Goal: Task Accomplishment & Management: Use online tool/utility

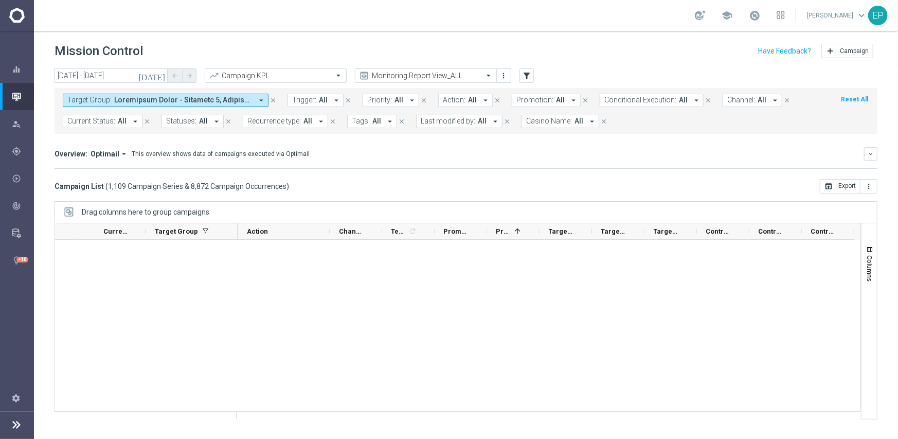
scroll to position [39616, 0]
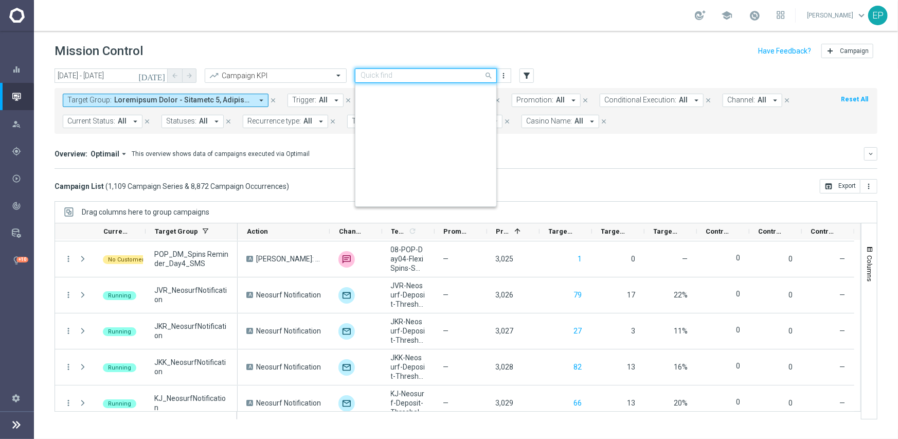
click at [418, 69] on div "Quick find Monitoring Report View_ALL" at bounding box center [426, 75] width 142 height 14
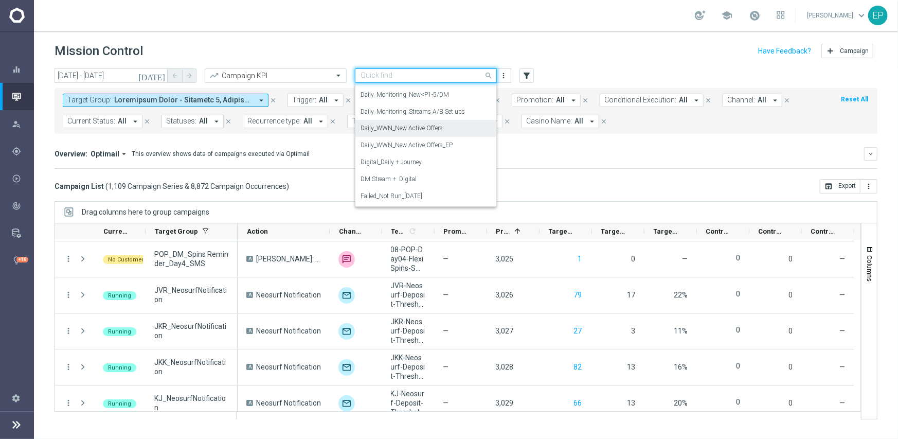
scroll to position [402, 0]
click at [449, 113] on div "Daily_Monitoring_New<P1-5/DM" at bounding box center [426, 113] width 131 height 17
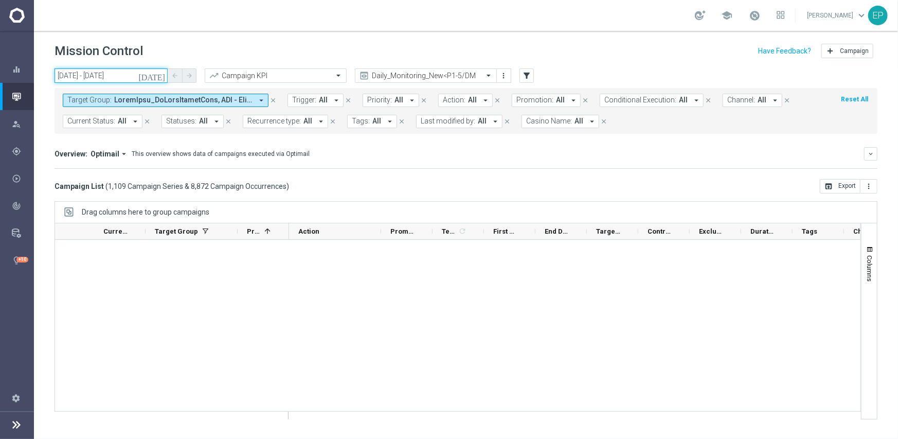
click at [113, 80] on input "[DATE] - [DATE]" at bounding box center [111, 75] width 113 height 14
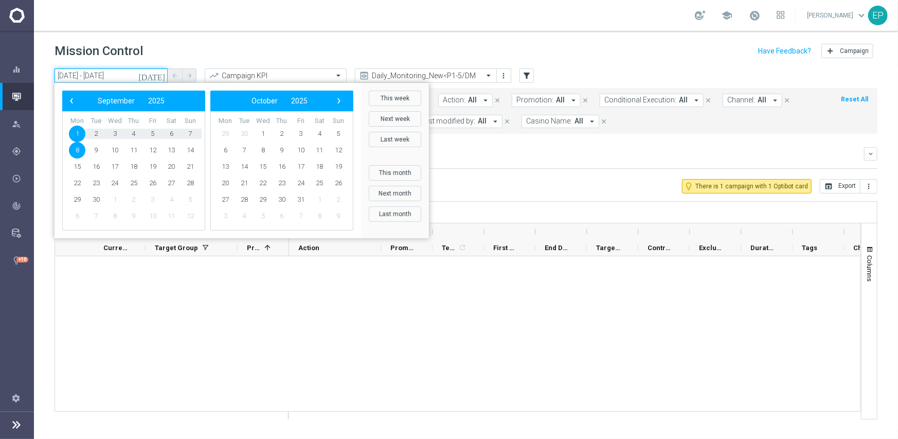
click at [110, 69] on input "[DATE] - [DATE]" at bounding box center [111, 75] width 113 height 14
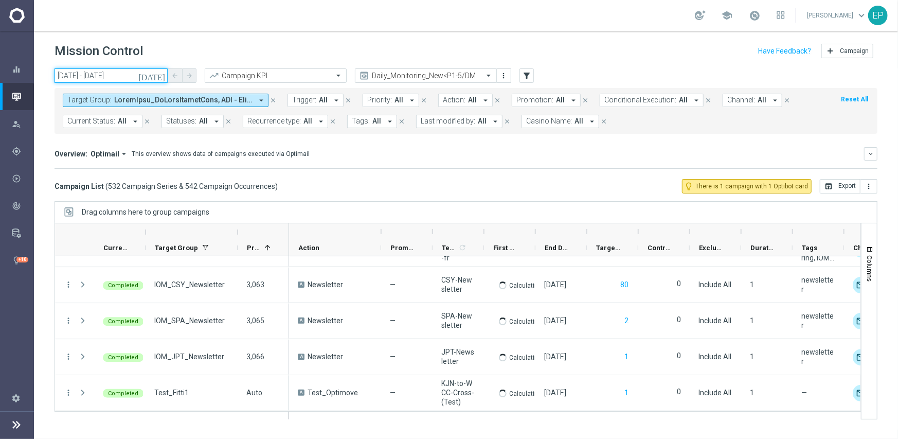
scroll to position [19005, 0]
click at [117, 76] on input "[DATE] - [DATE]" at bounding box center [111, 75] width 113 height 14
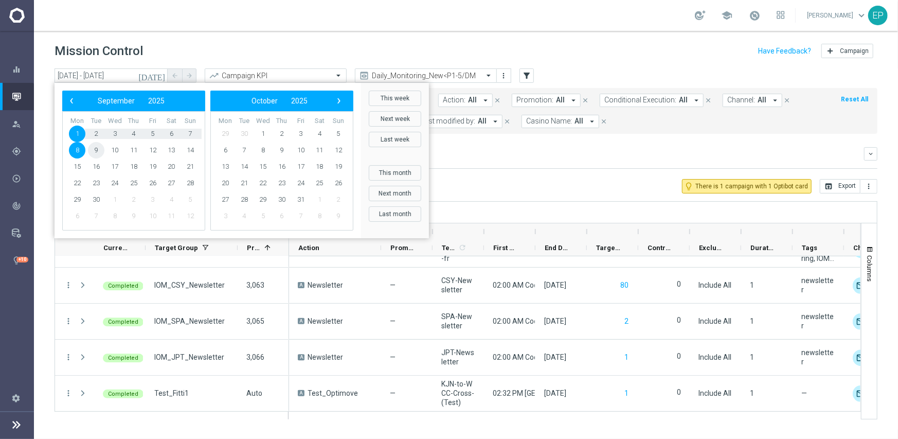
click at [97, 151] on span "9" at bounding box center [96, 150] width 16 height 16
type input "[DATE] - [DATE]"
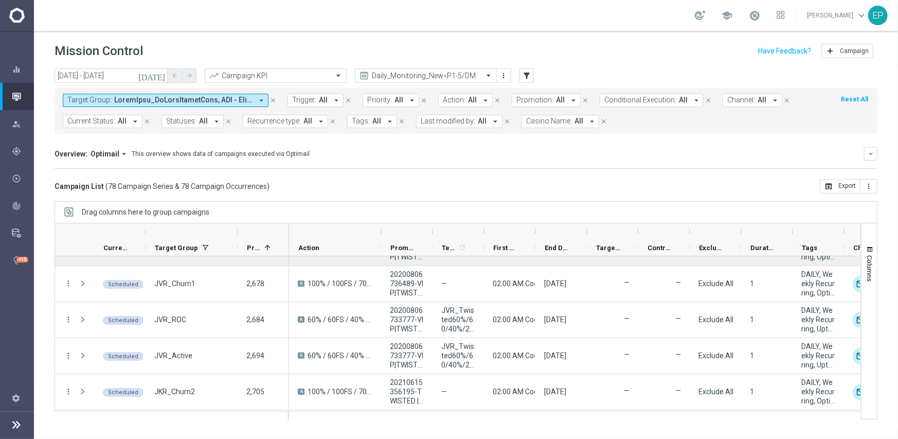
scroll to position [0, 0]
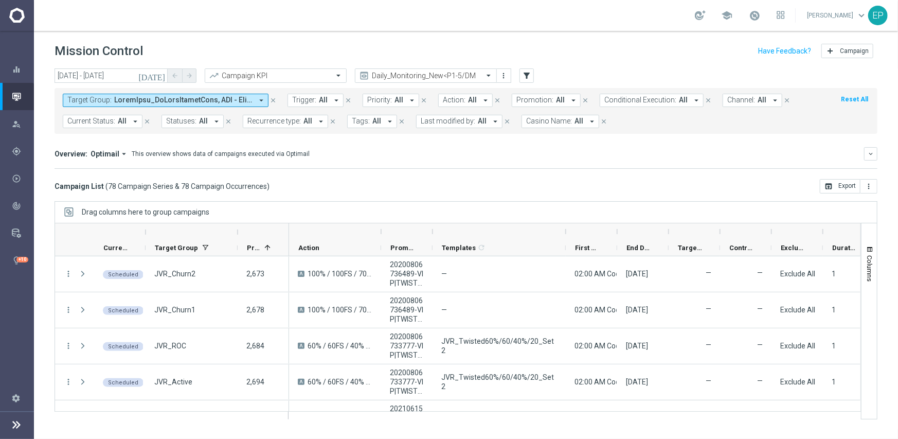
drag, startPoint x: 484, startPoint y: 228, endPoint x: 566, endPoint y: 230, distance: 81.8
click at [566, 230] on div at bounding box center [566, 231] width 4 height 16
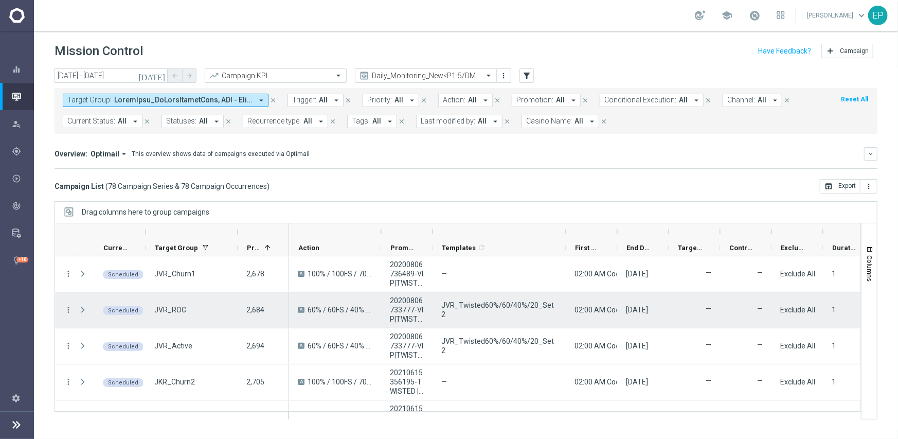
scroll to position [51, 0]
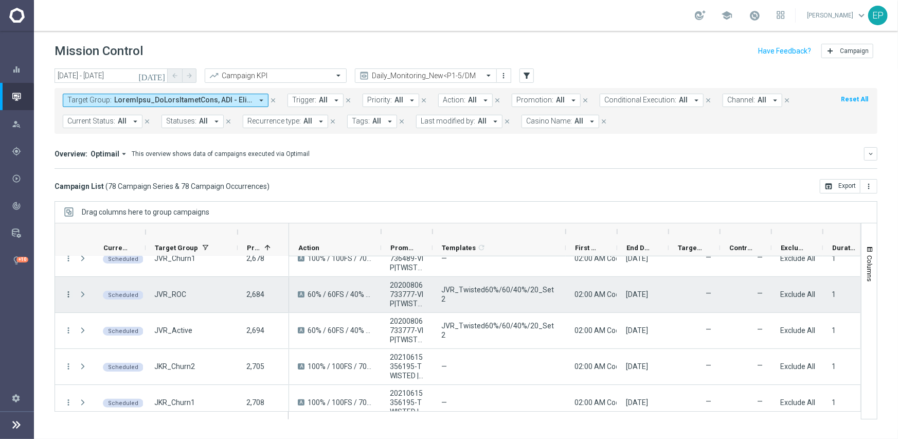
click at [64, 292] on icon "more_vert" at bounding box center [68, 294] width 9 height 9
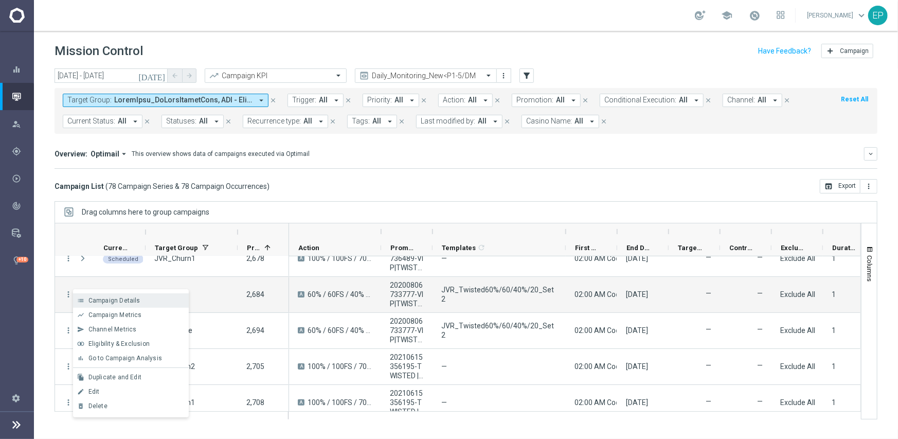
click at [123, 298] on span "Campaign Details" at bounding box center [114, 300] width 52 height 7
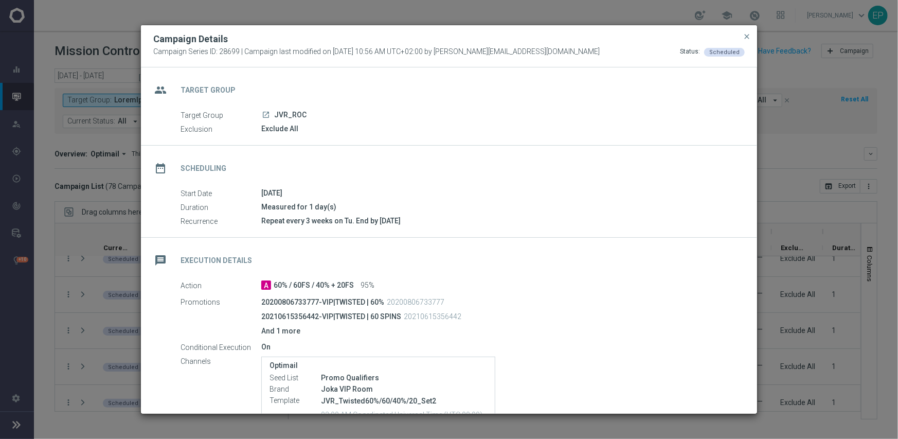
click at [626, 144] on div "group Target Group Target Group launch JVR_ROC Exclusion Exclude All" at bounding box center [449, 106] width 616 height 78
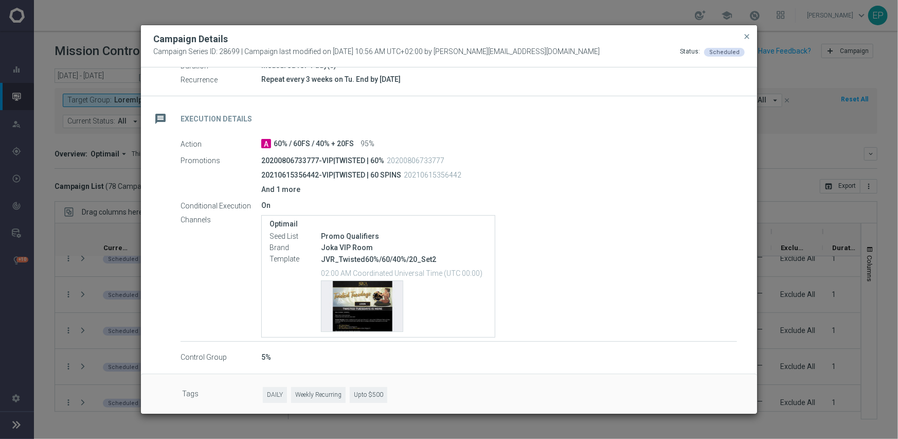
scroll to position [145, 0]
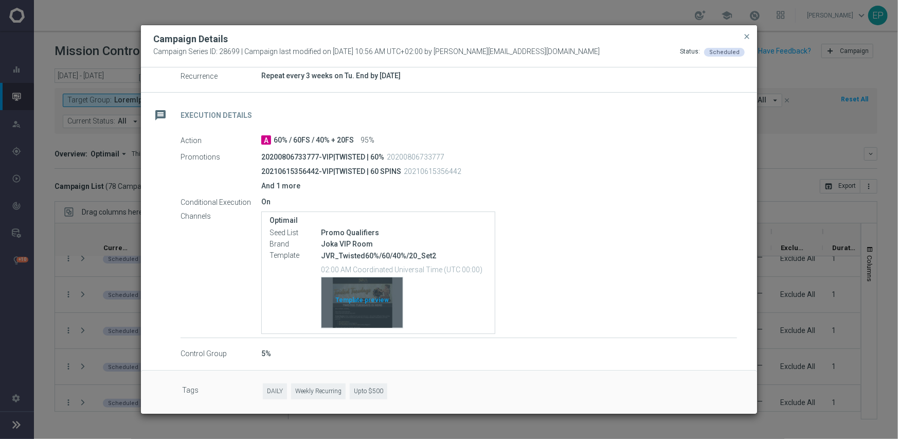
click at [353, 315] on div "Template preview" at bounding box center [362, 302] width 81 height 50
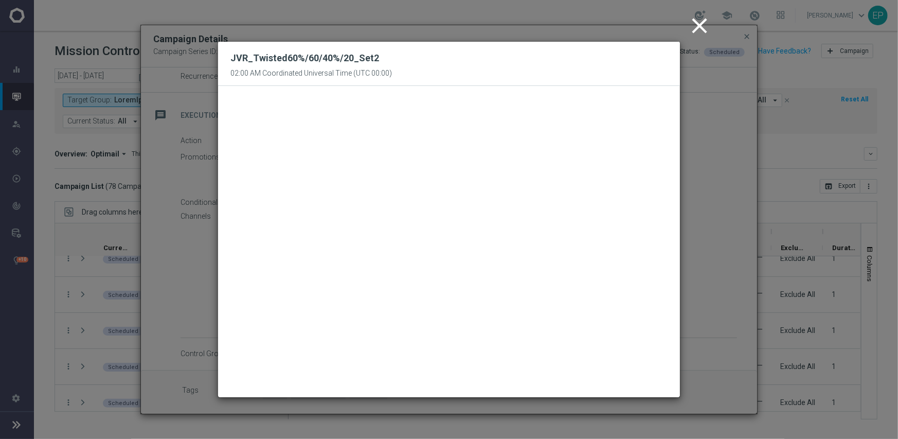
drag, startPoint x: 694, startPoint y: 20, endPoint x: 705, endPoint y: 28, distance: 13.3
click at [695, 21] on icon "close" at bounding box center [700, 26] width 26 height 26
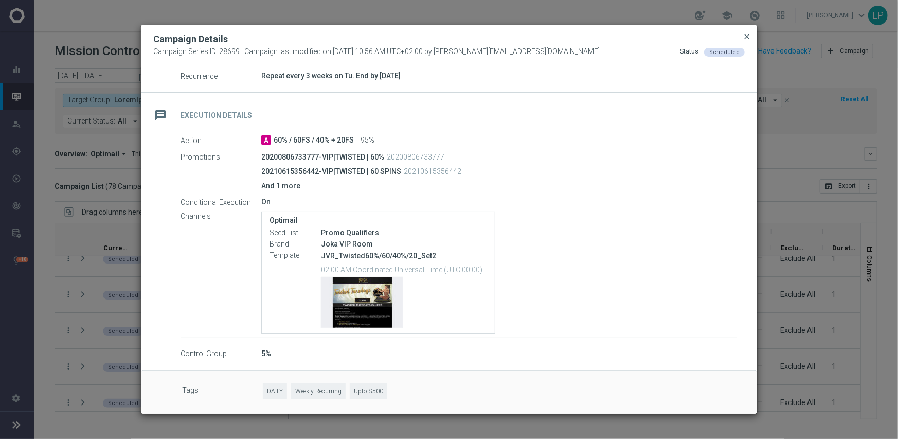
click at [745, 35] on span "close" at bounding box center [747, 36] width 8 height 8
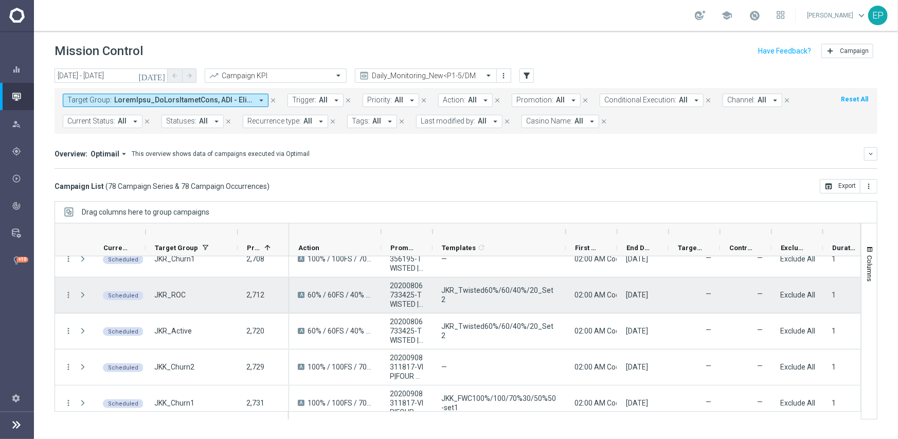
scroll to position [206, 0]
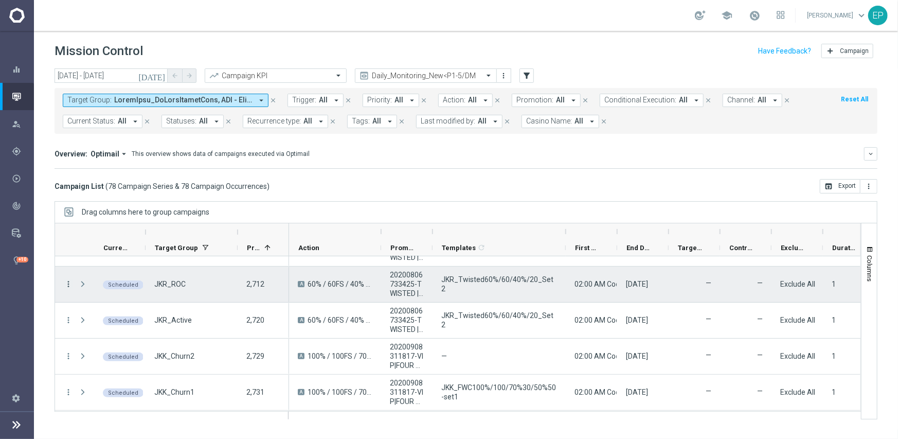
click at [70, 280] on icon "more_vert" at bounding box center [68, 283] width 9 height 9
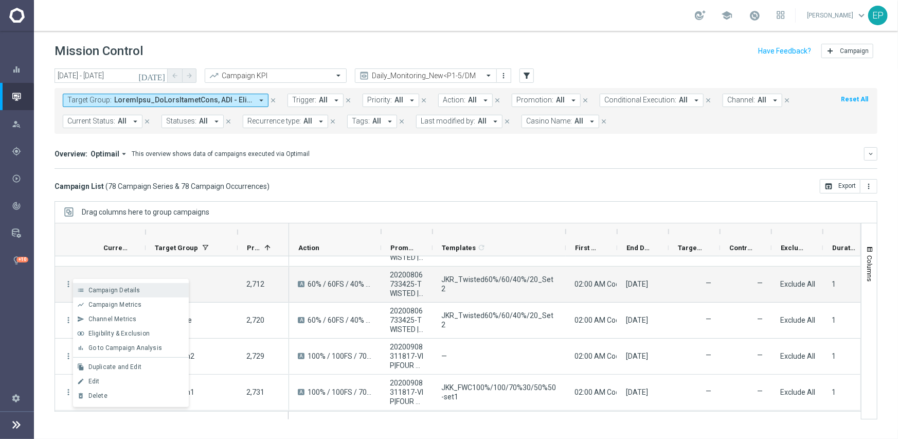
click at [112, 290] on span "Campaign Details" at bounding box center [114, 290] width 52 height 7
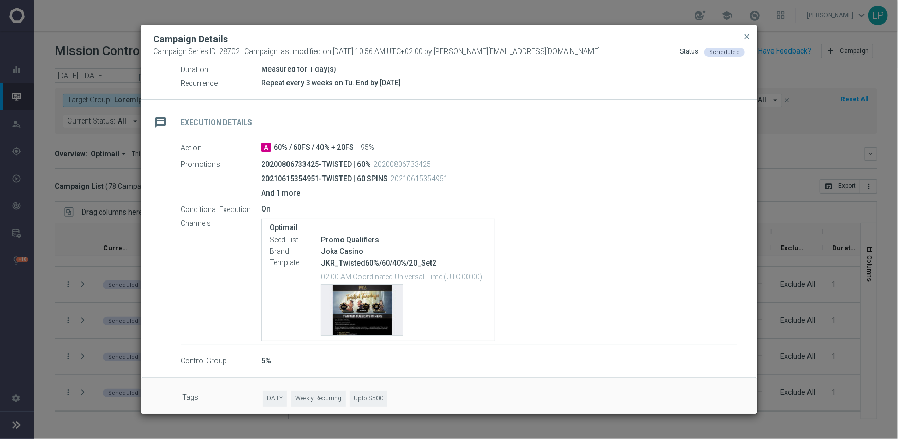
scroll to position [145, 0]
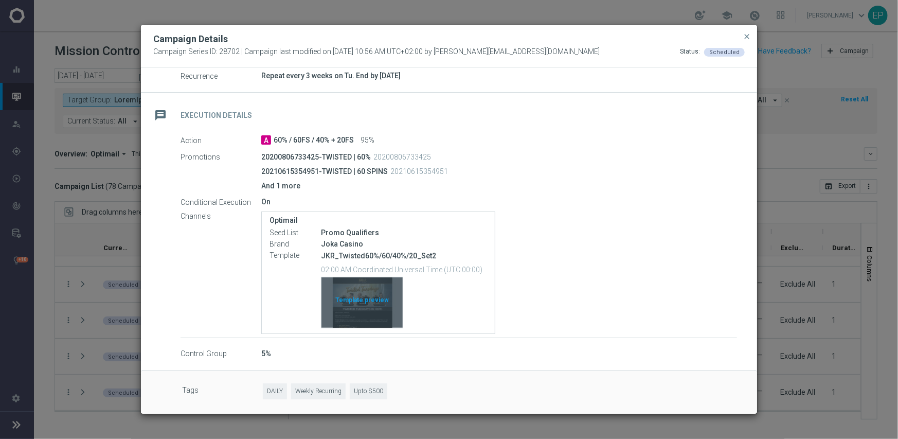
click at [386, 290] on div "Template preview" at bounding box center [362, 302] width 81 height 50
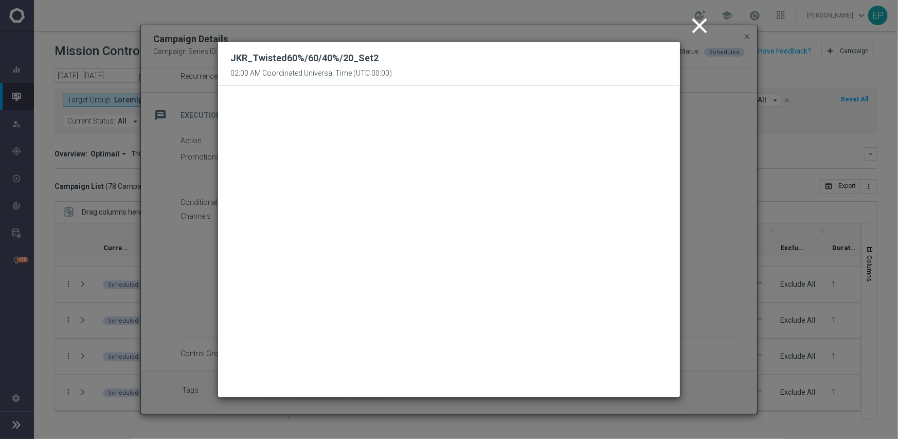
drag, startPoint x: 699, startPoint y: 27, endPoint x: 705, endPoint y: 28, distance: 6.2
click at [701, 27] on icon "close" at bounding box center [700, 26] width 26 height 26
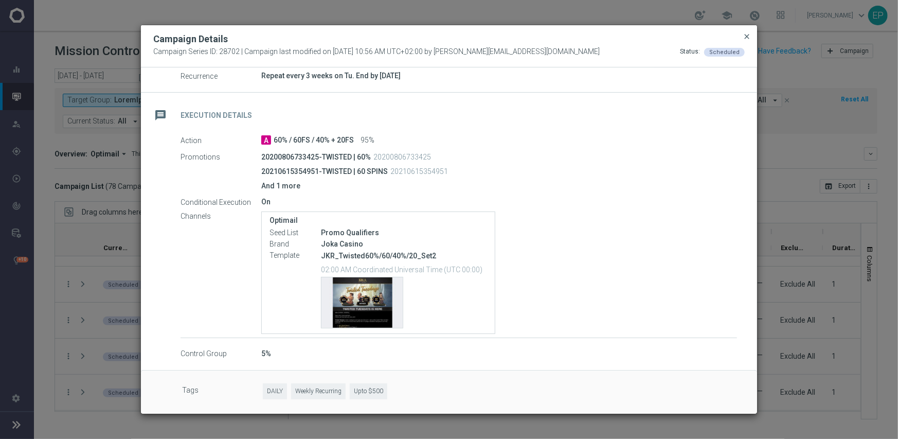
click at [748, 34] on span "close" at bounding box center [747, 36] width 8 height 8
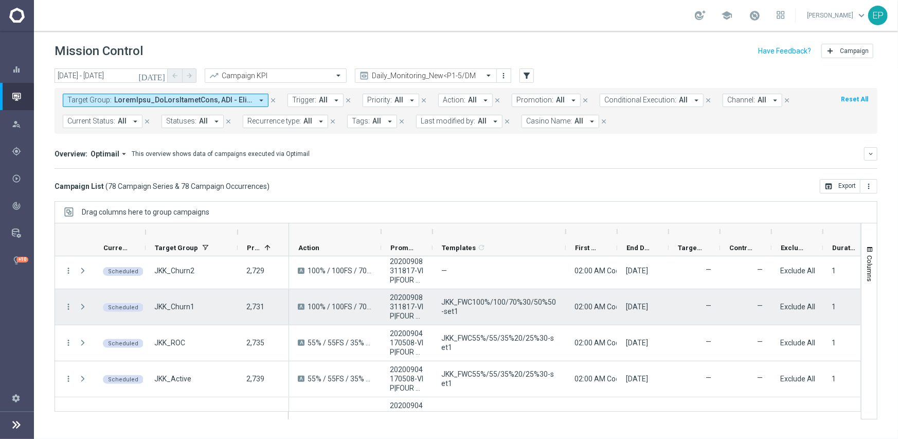
scroll to position [309, 0]
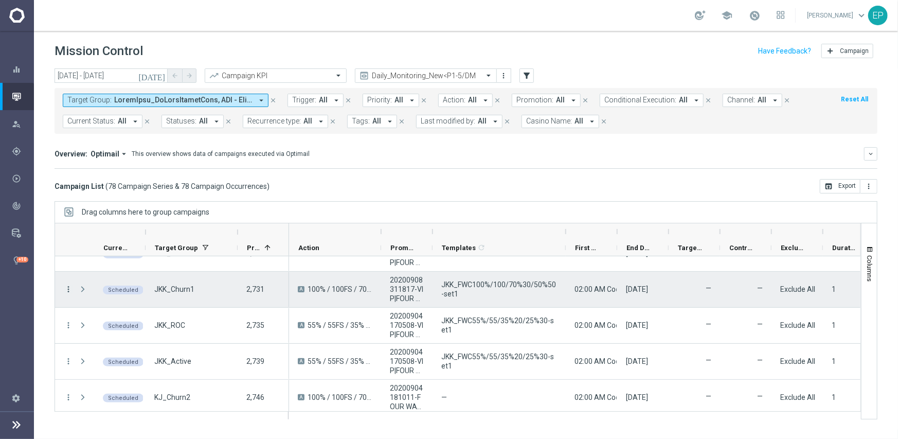
click at [72, 286] on icon "more_vert" at bounding box center [68, 289] width 9 height 9
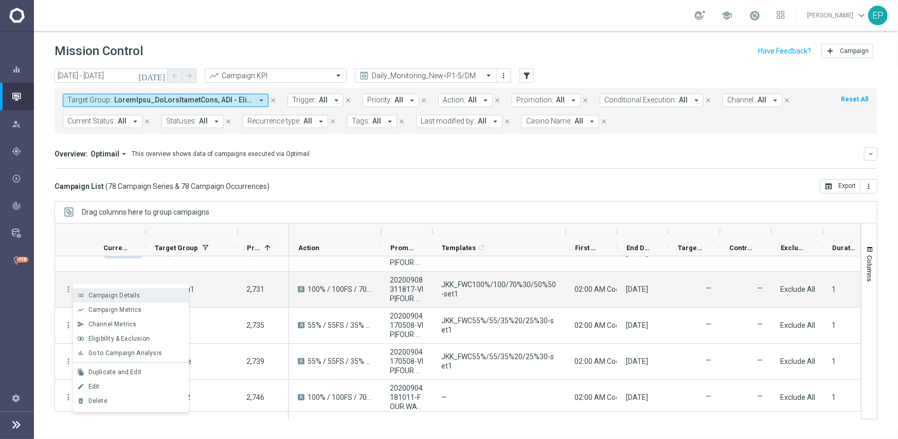
click at [147, 291] on div "list Campaign Details" at bounding box center [131, 295] width 116 height 14
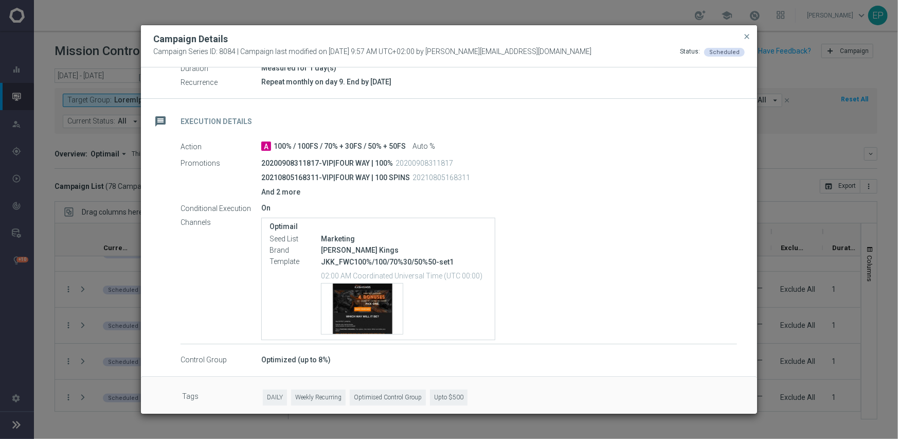
scroll to position [145, 0]
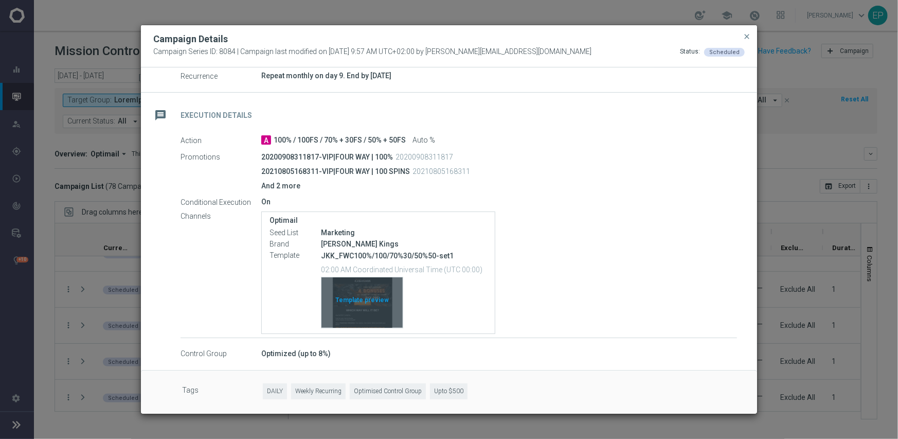
click at [370, 294] on div "Template preview" at bounding box center [362, 302] width 81 height 50
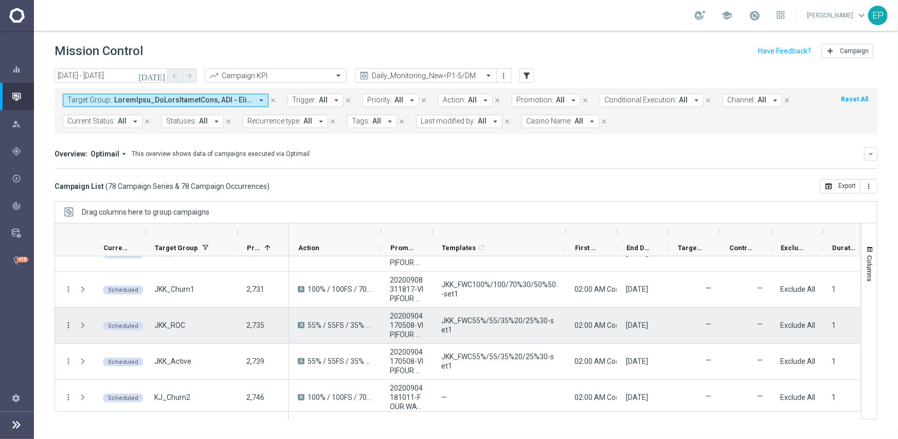
click at [67, 325] on icon "more_vert" at bounding box center [68, 325] width 9 height 9
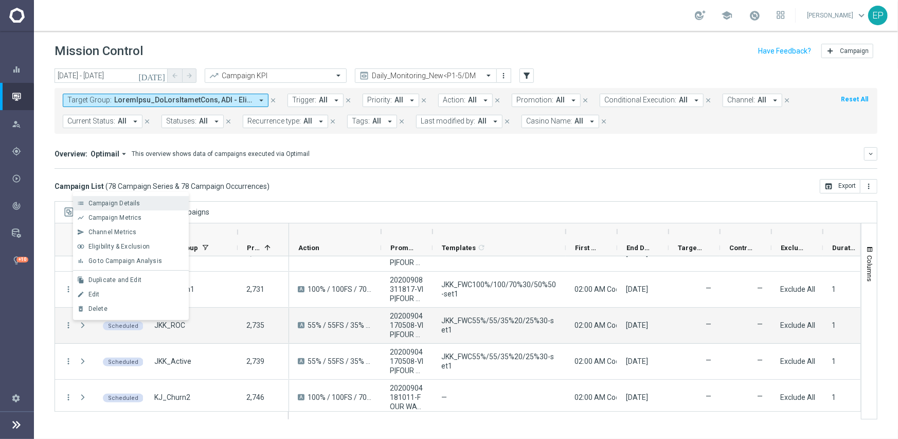
click at [122, 201] on span "Campaign Details" at bounding box center [114, 203] width 52 height 7
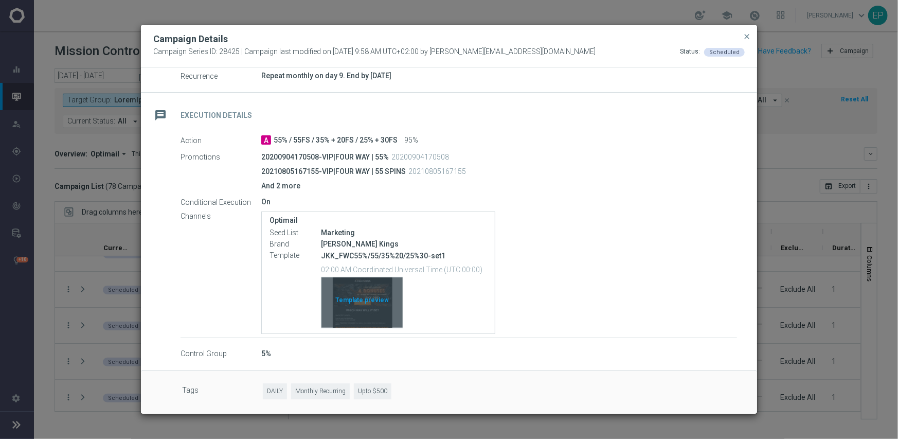
click at [353, 289] on div "Template preview" at bounding box center [362, 302] width 81 height 50
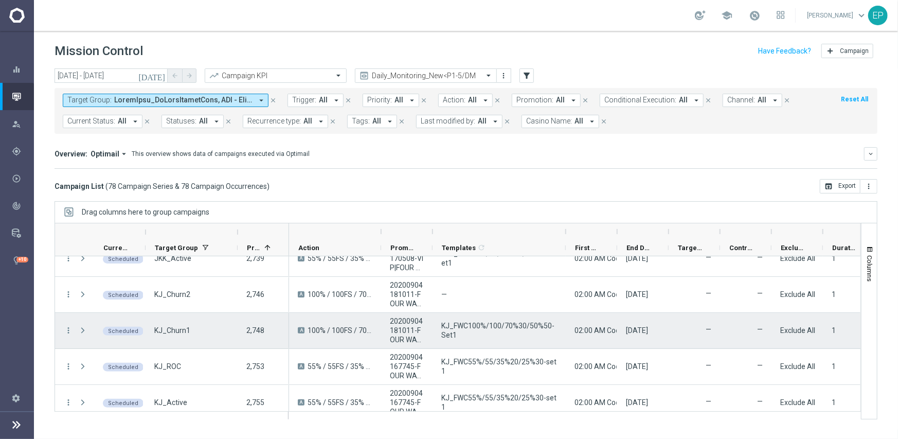
scroll to position [463, 0]
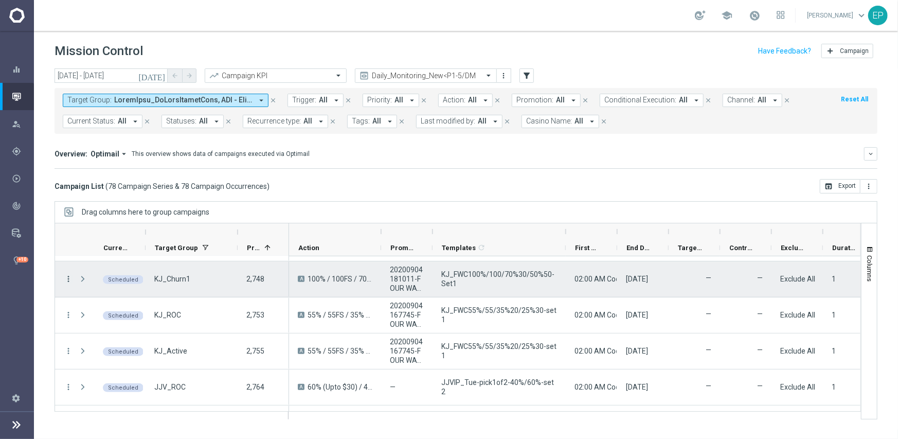
click at [67, 277] on icon "more_vert" at bounding box center [68, 278] width 9 height 9
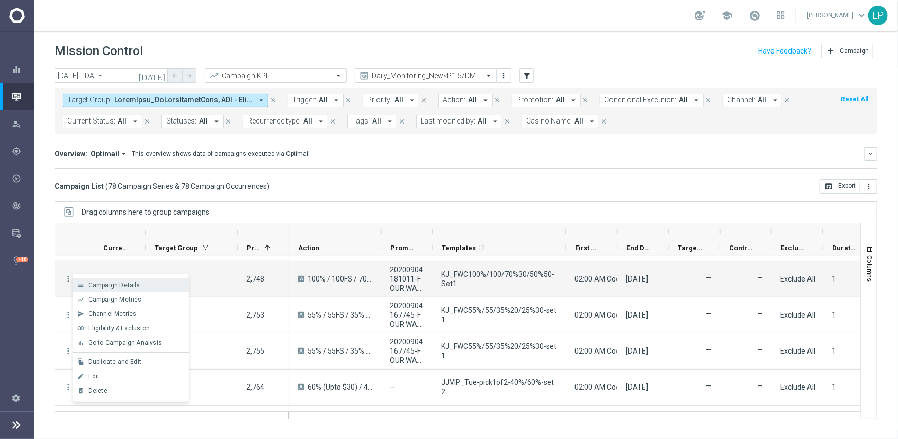
click at [121, 291] on div "list Campaign Details" at bounding box center [131, 285] width 116 height 14
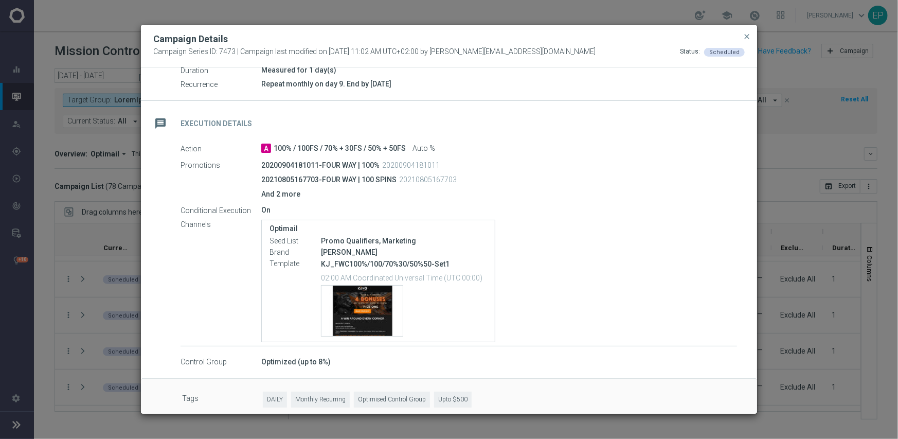
scroll to position [145, 0]
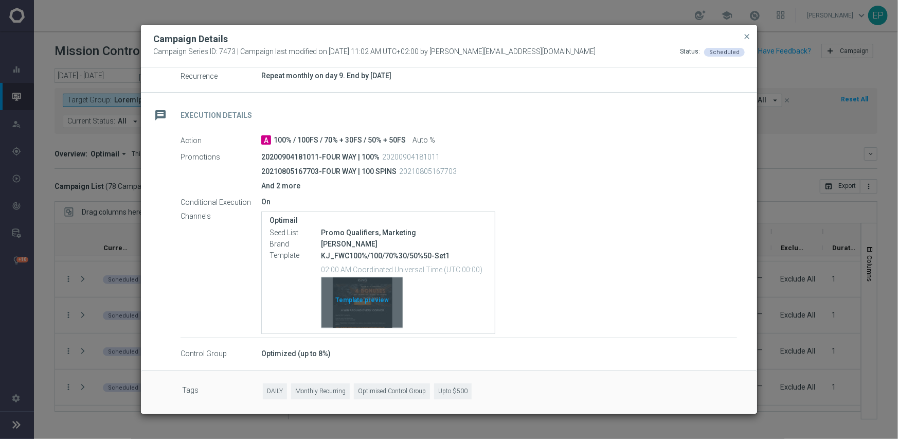
click at [355, 309] on div "Template preview" at bounding box center [362, 302] width 81 height 50
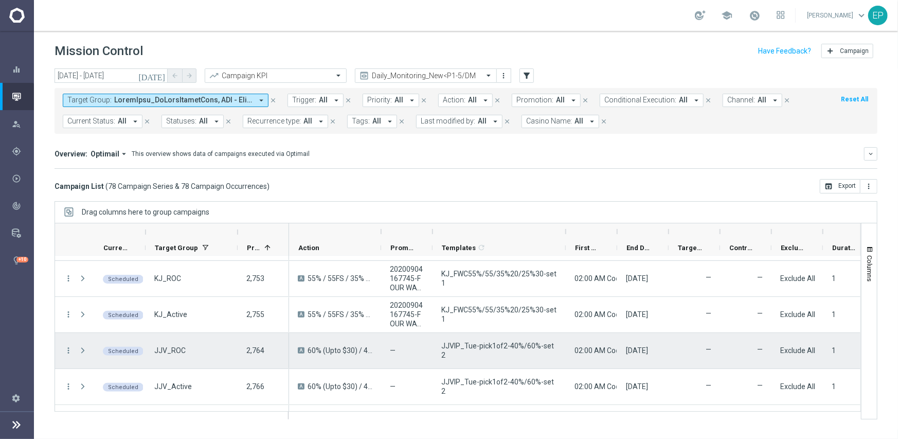
scroll to position [515, 0]
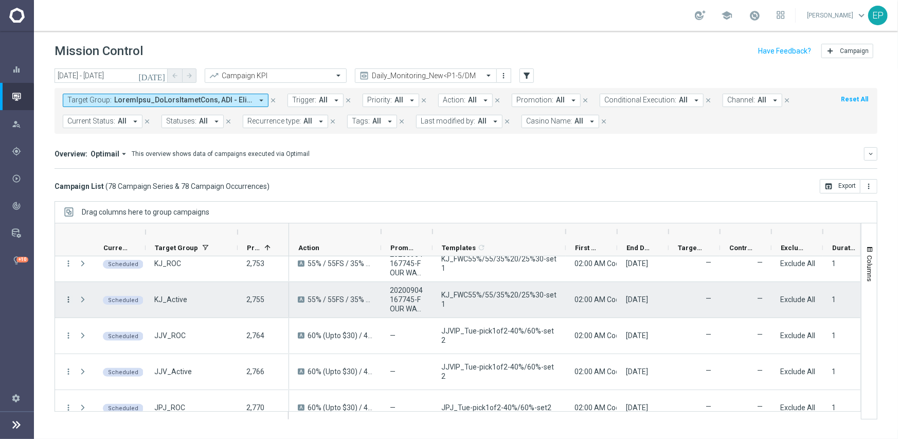
click at [66, 298] on icon "more_vert" at bounding box center [68, 299] width 9 height 9
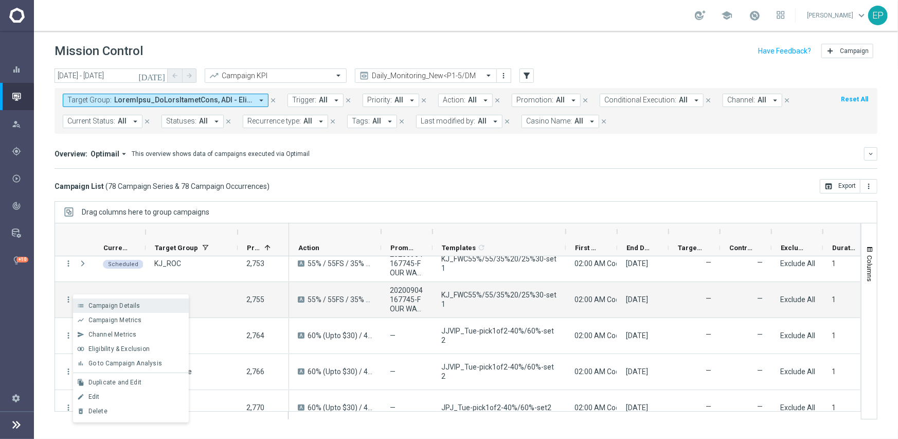
click at [107, 304] on span "Campaign Details" at bounding box center [114, 305] width 52 height 7
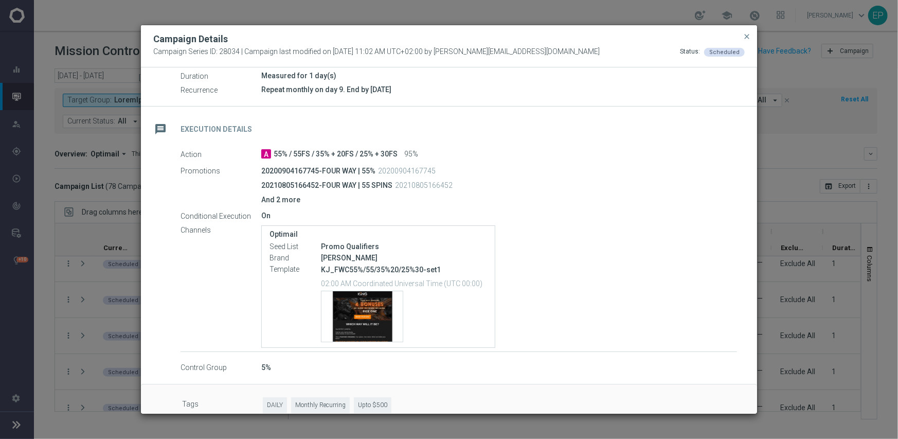
scroll to position [145, 0]
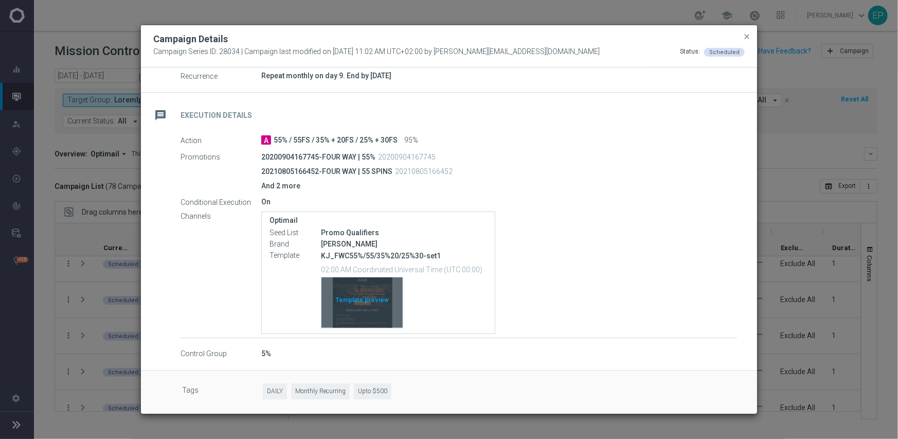
click at [375, 294] on div "Template preview" at bounding box center [362, 302] width 81 height 50
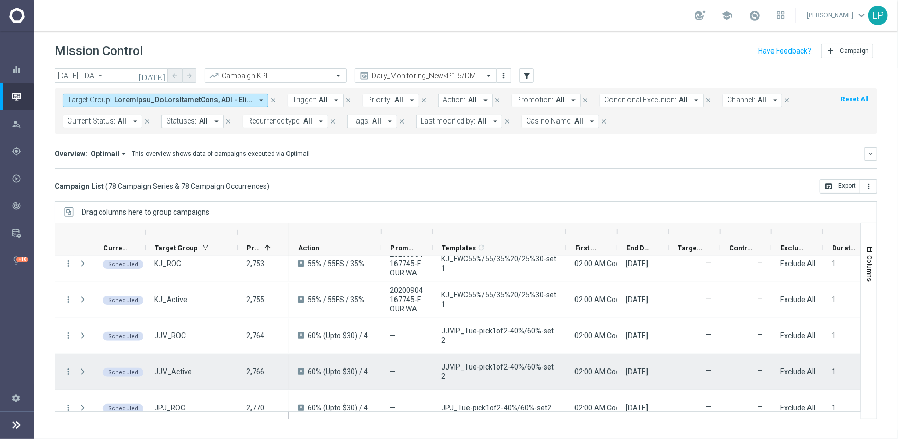
scroll to position [566, 0]
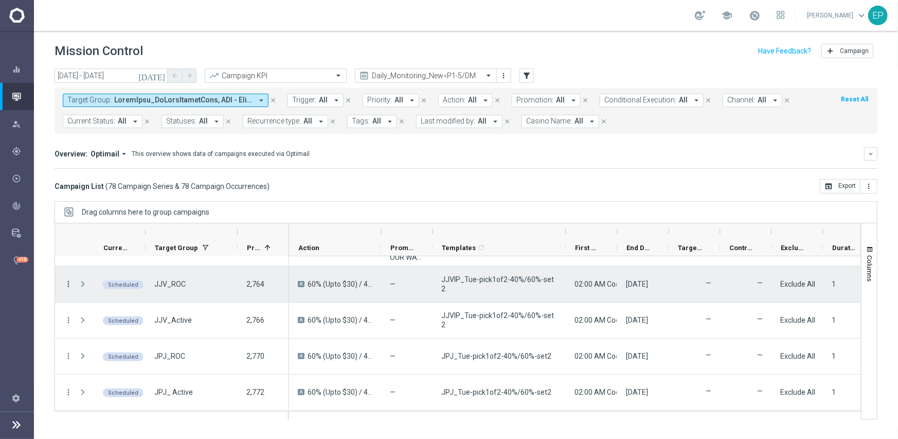
click at [67, 284] on icon "more_vert" at bounding box center [68, 283] width 9 height 9
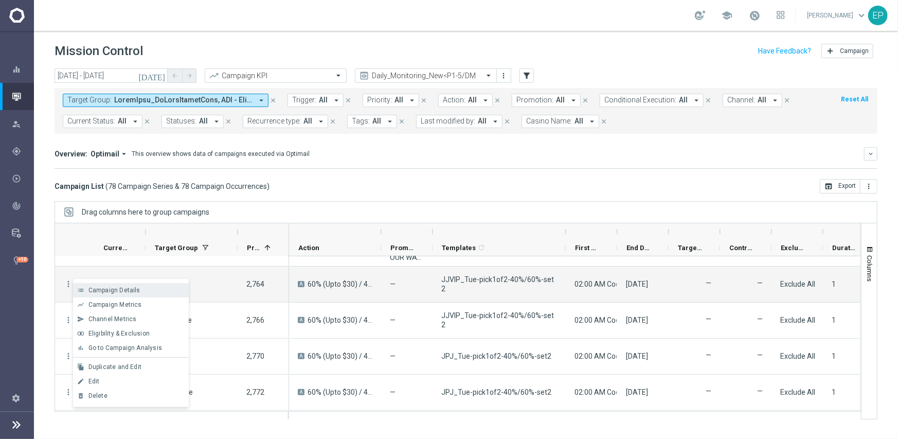
click at [122, 291] on span "Campaign Details" at bounding box center [114, 290] width 52 height 7
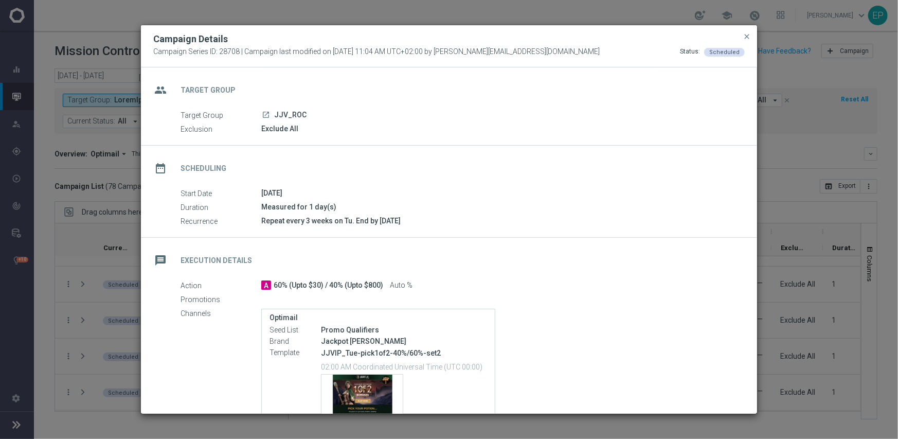
click at [555, 284] on div "A 60% (Upto $30) / 40% (Upto $800) Auto %" at bounding box center [499, 285] width 476 height 10
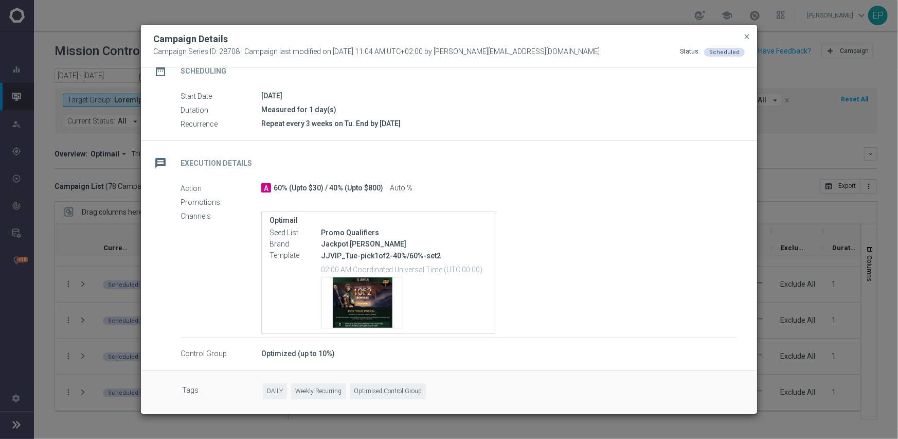
scroll to position [98, 0]
click at [381, 304] on div "Template preview" at bounding box center [362, 302] width 81 height 50
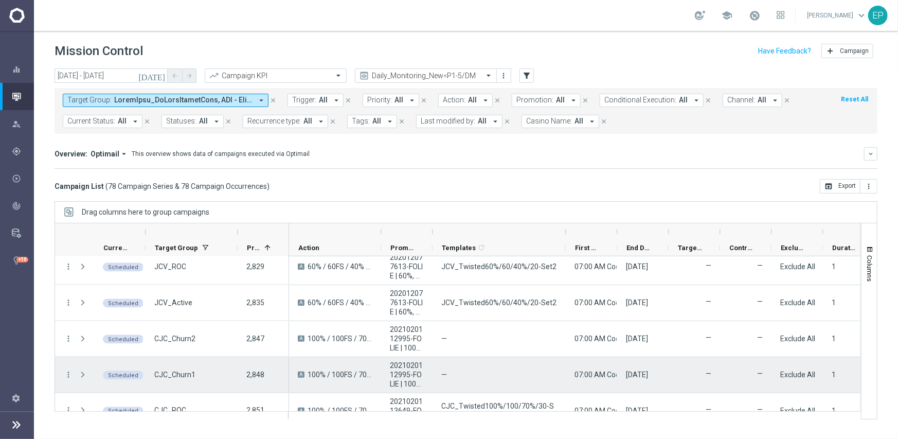
scroll to position [1080, 0]
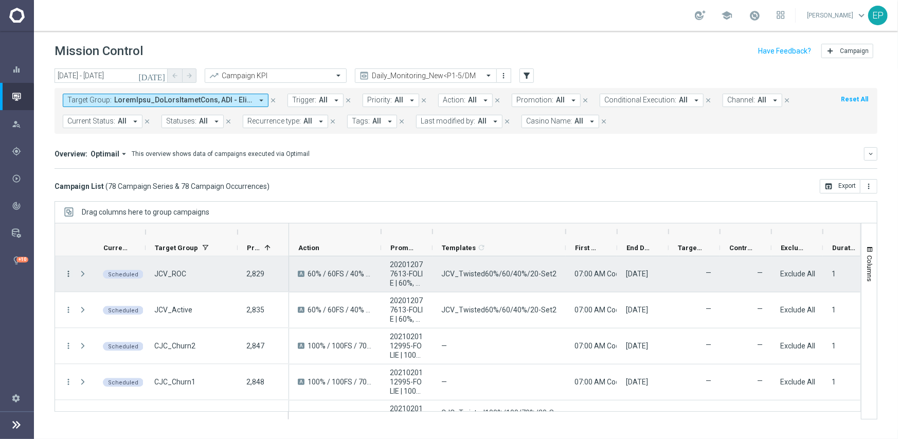
click at [67, 274] on icon "more_vert" at bounding box center [68, 273] width 9 height 9
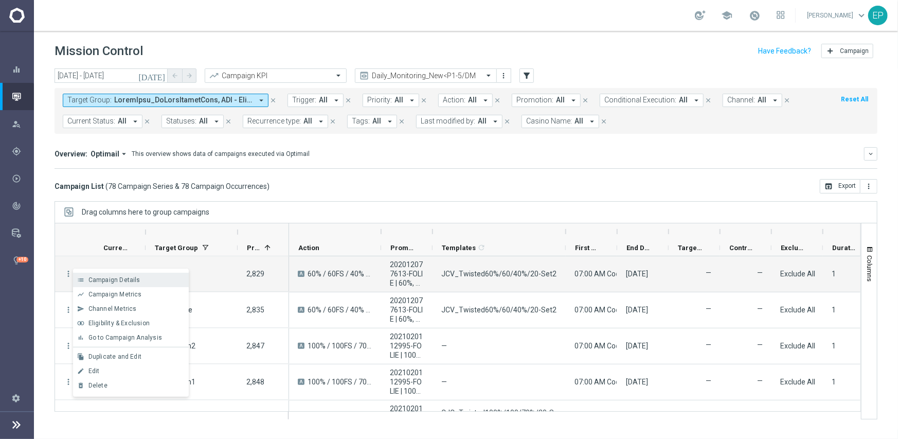
click at [113, 276] on span "Campaign Details" at bounding box center [114, 279] width 52 height 7
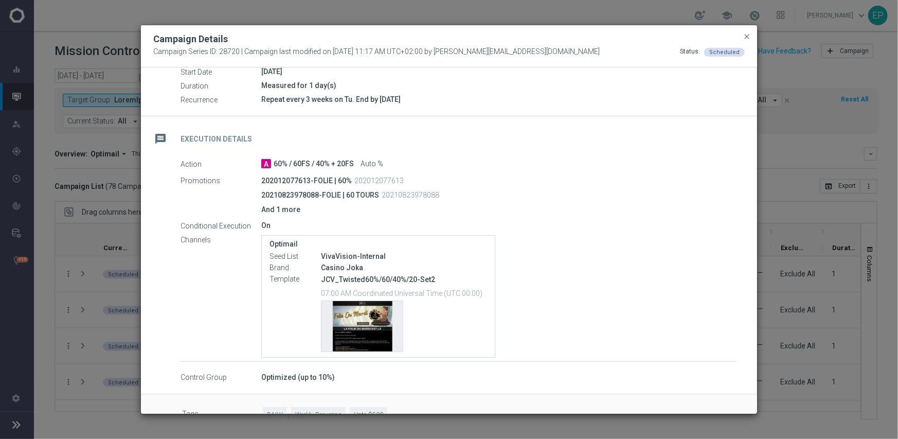
scroll to position [145, 0]
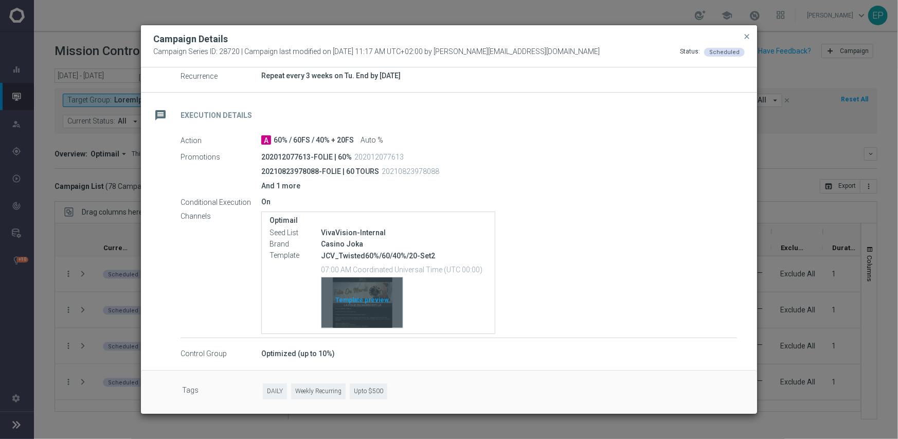
click at [356, 292] on div "Template preview" at bounding box center [362, 302] width 81 height 50
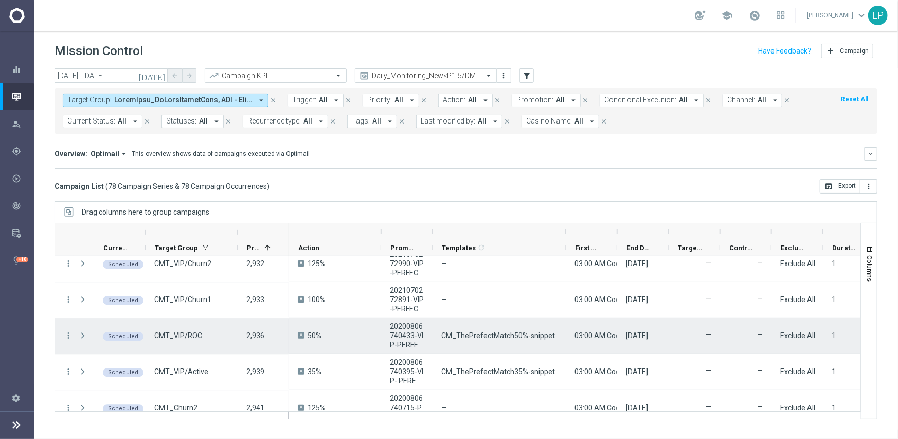
scroll to position [1646, 0]
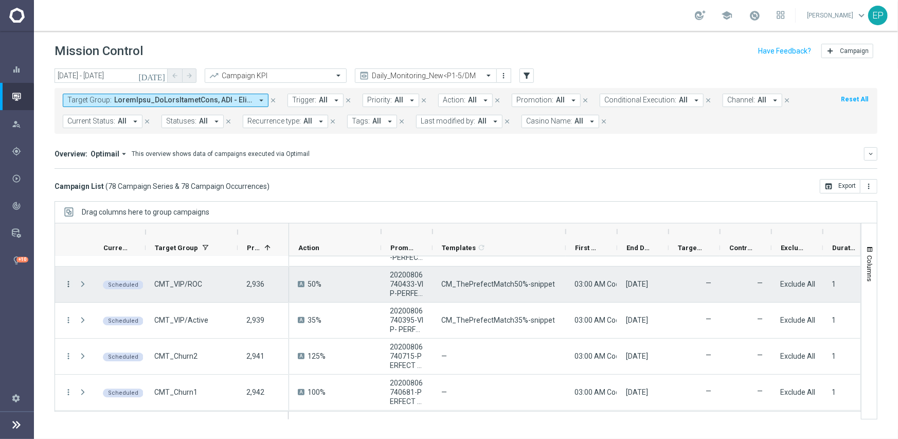
click at [65, 281] on icon "more_vert" at bounding box center [68, 283] width 9 height 9
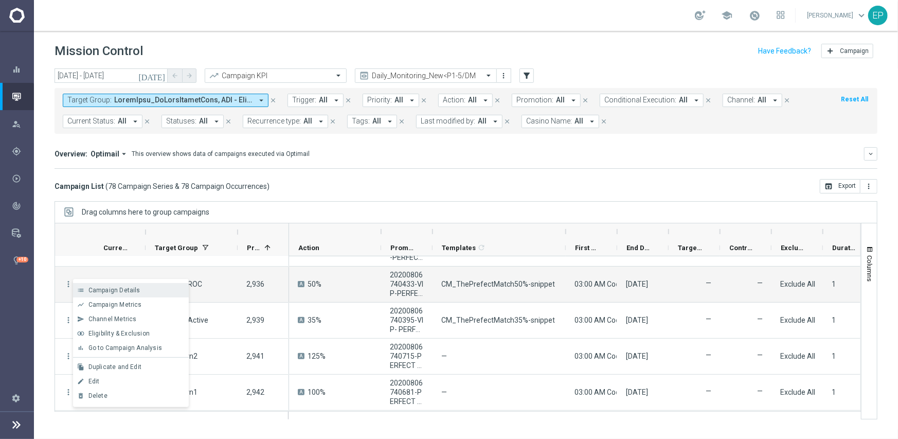
click at [104, 290] on span "Campaign Details" at bounding box center [114, 290] width 52 height 7
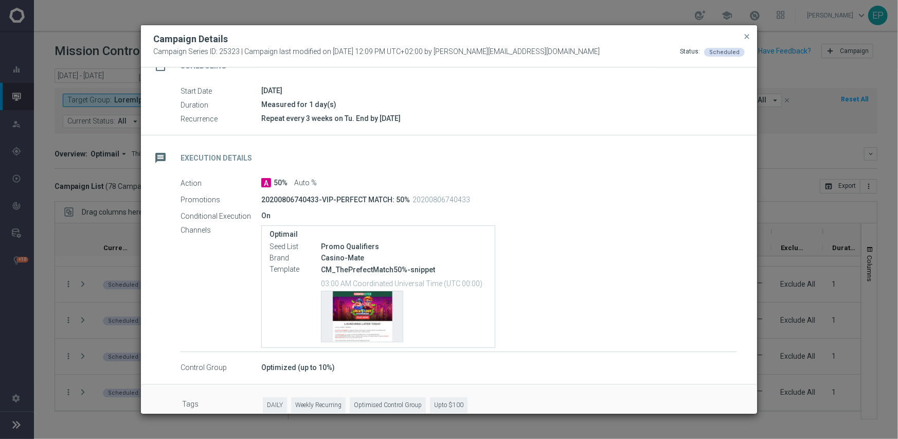
scroll to position [103, 0]
click at [323, 297] on div "Template preview" at bounding box center [362, 316] width 81 height 50
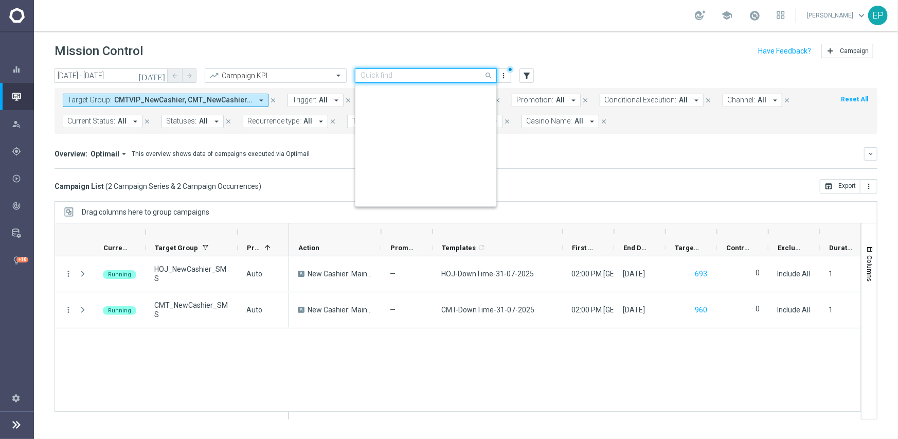
scroll to position [424, 0]
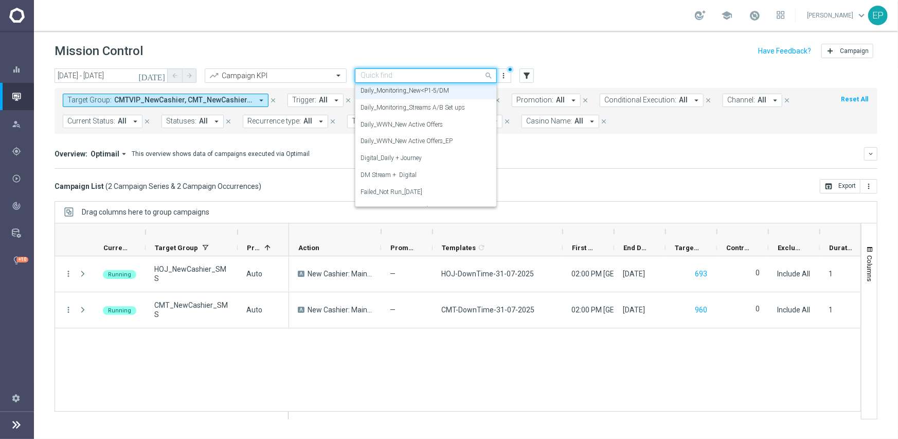
click at [415, 79] on input "text" at bounding box center [416, 76] width 110 height 9
click at [411, 109] on label "Daily_Monitoring_Streams A/B Set ups" at bounding box center [413, 107] width 104 height 9
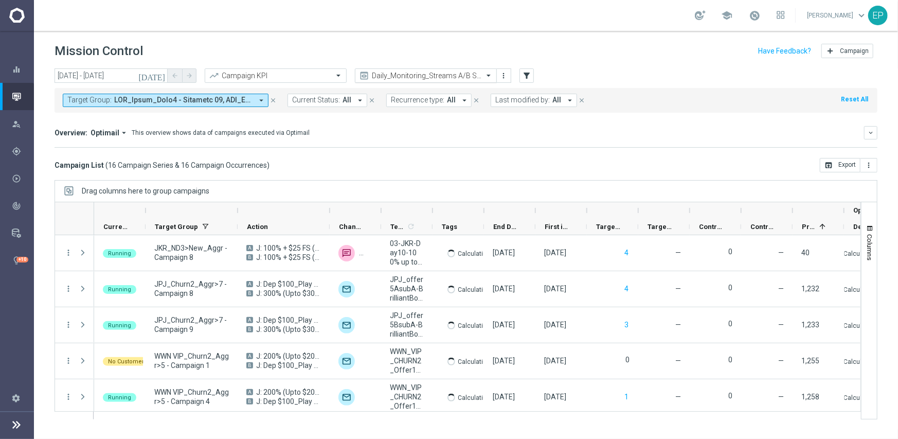
click at [409, 75] on input "text" at bounding box center [416, 76] width 110 height 9
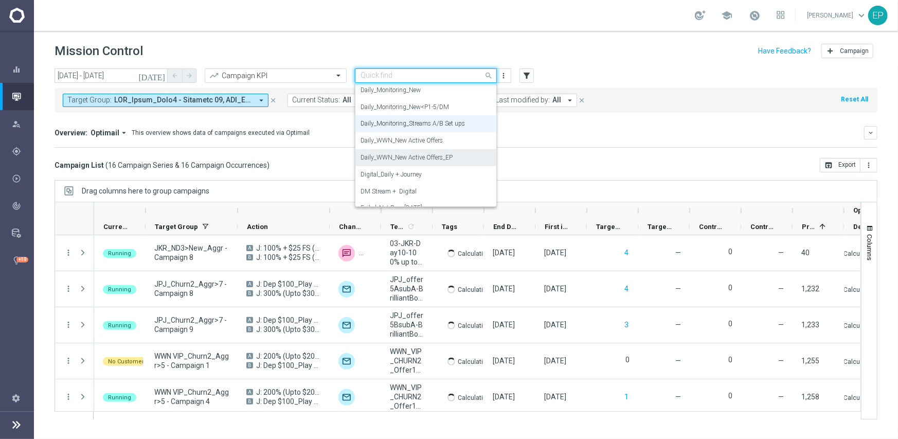
scroll to position [390, 0]
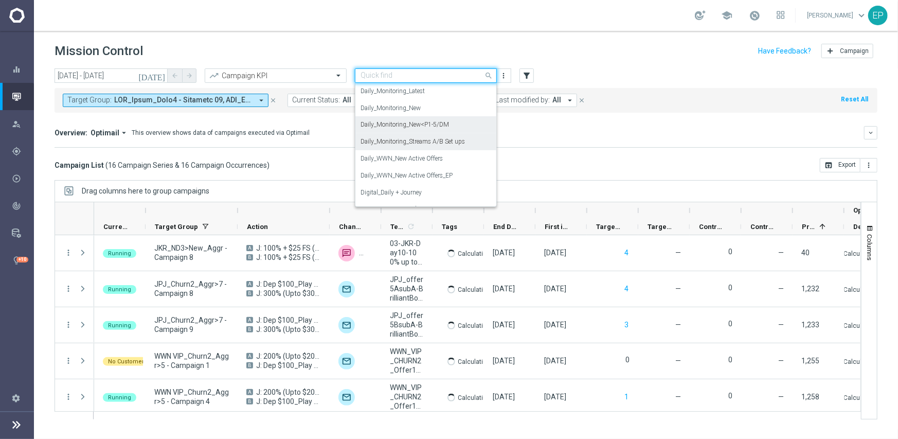
click at [431, 126] on label "Daily_Monitoring_New<P1-5/DM" at bounding box center [405, 124] width 88 height 9
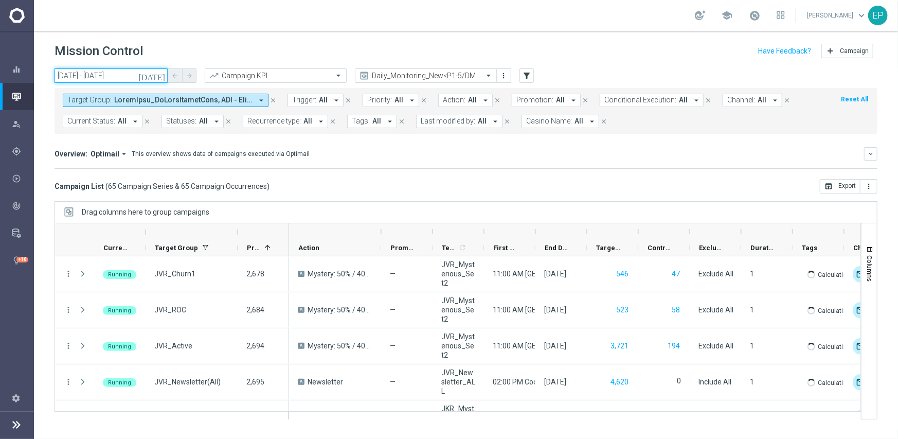
click at [110, 81] on input "[DATE] - [DATE]" at bounding box center [111, 75] width 113 height 14
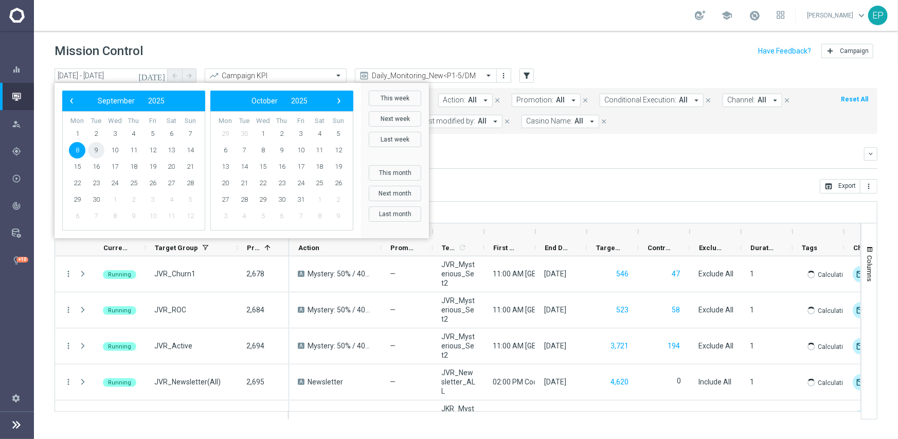
click at [97, 146] on span "9" at bounding box center [96, 150] width 16 height 16
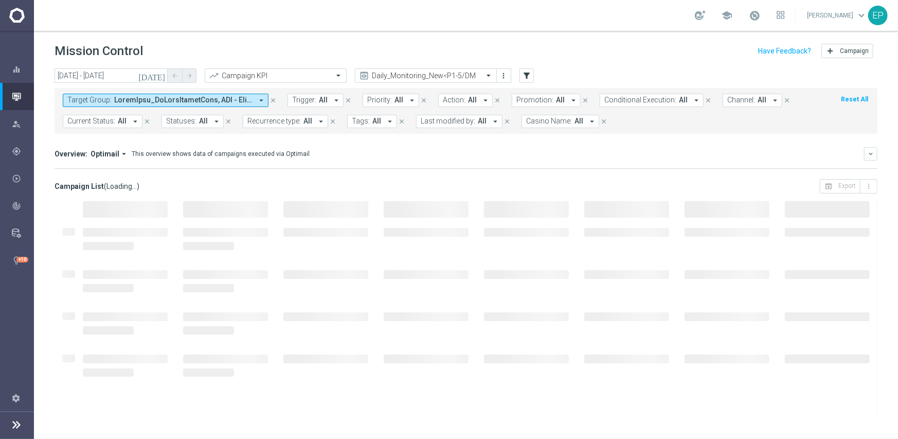
type input "[DATE] - [DATE]"
